Goal: Information Seeking & Learning: Learn about a topic

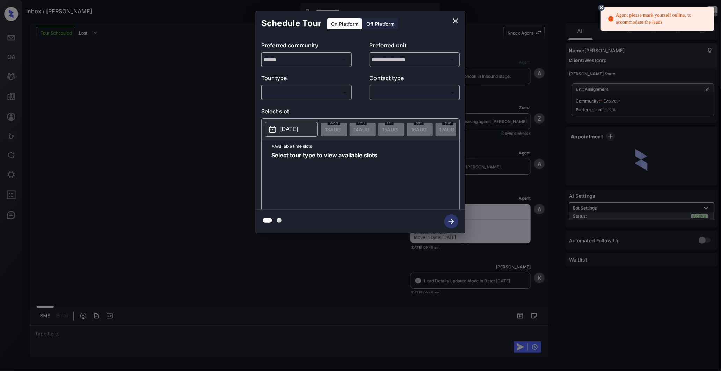
scroll to position [205, 0]
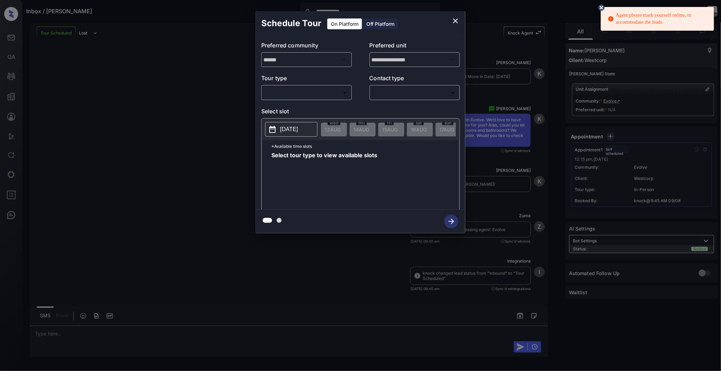
click at [456, 19] on icon "close" at bounding box center [455, 21] width 8 height 8
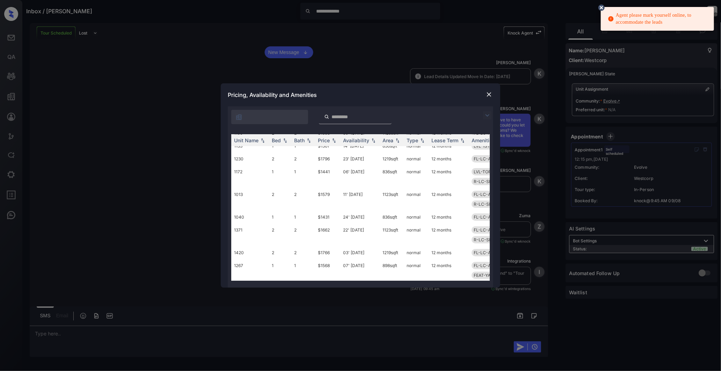
scroll to position [81, 0]
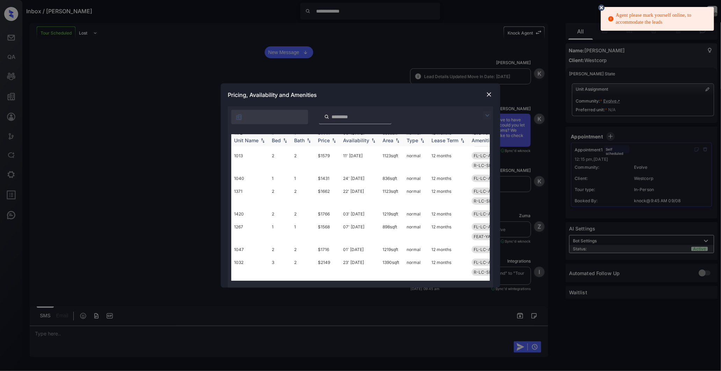
click at [283, 140] on img at bounding box center [284, 140] width 7 height 5
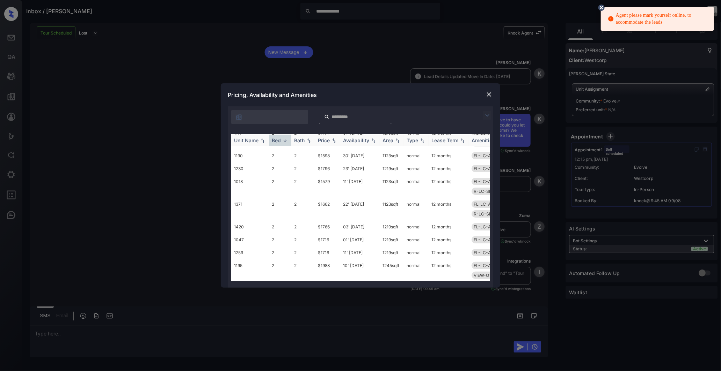
click at [280, 141] on div "Bed" at bounding box center [276, 141] width 9 height 6
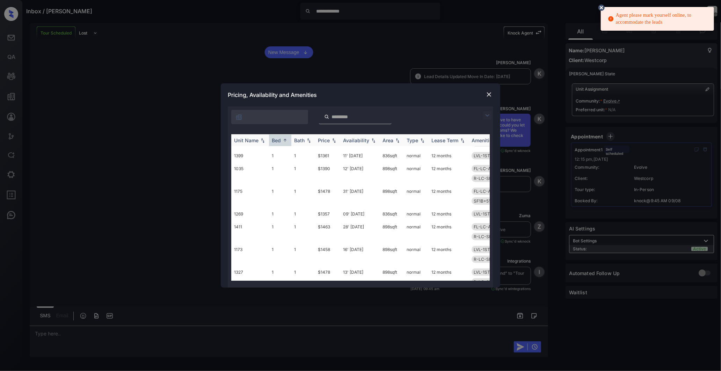
click at [280, 141] on div "Bed" at bounding box center [276, 141] width 9 height 6
click at [493, 94] on div "Pricing, Availability and Amenities" at bounding box center [360, 94] width 279 height 23
click at [491, 96] on img at bounding box center [488, 94] width 7 height 7
